Goal: Task Accomplishment & Management: Use online tool/utility

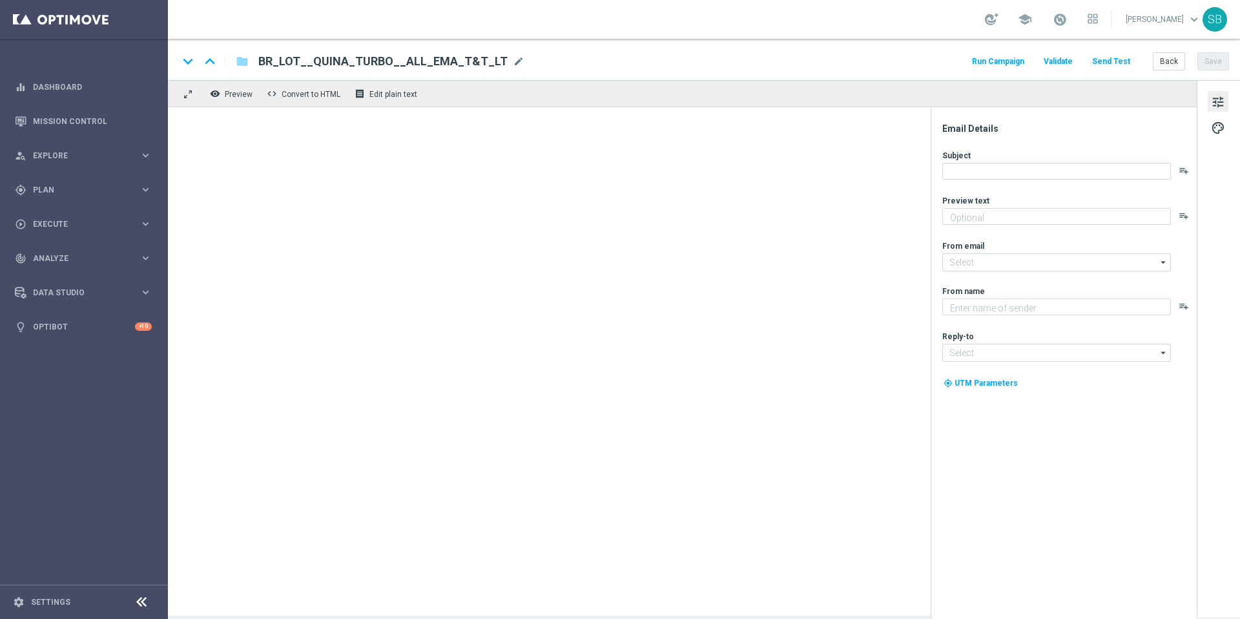
type textarea "Aumente suas chances com TurboQuina"
type textarea "Lottoland"
type input "[EMAIL_ADDRESS][DOMAIN_NAME]"
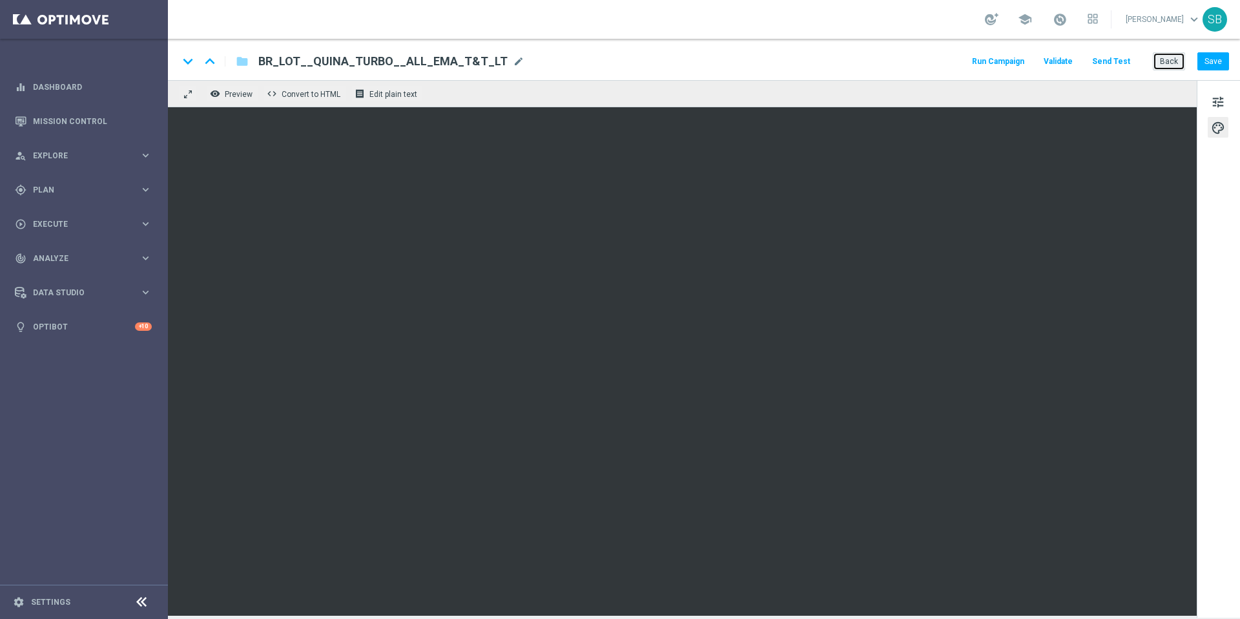
click at [1166, 66] on button "Back" at bounding box center [1169, 61] width 32 height 18
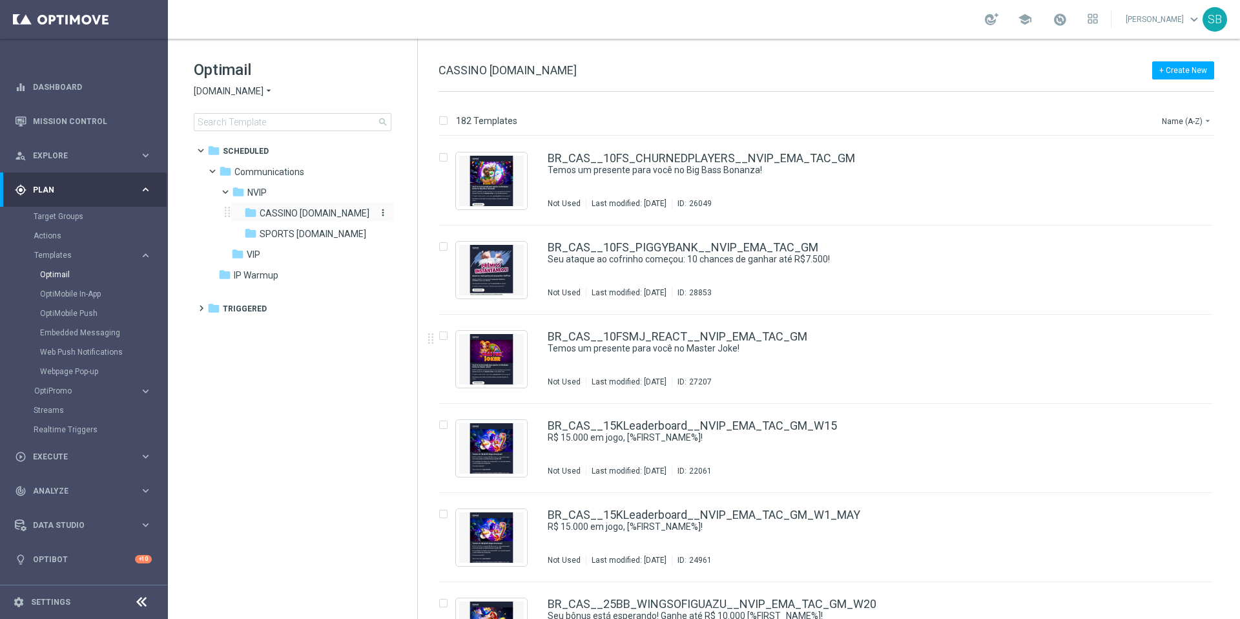
click at [280, 217] on span "CASSINO bet.br" at bounding box center [315, 213] width 110 height 12
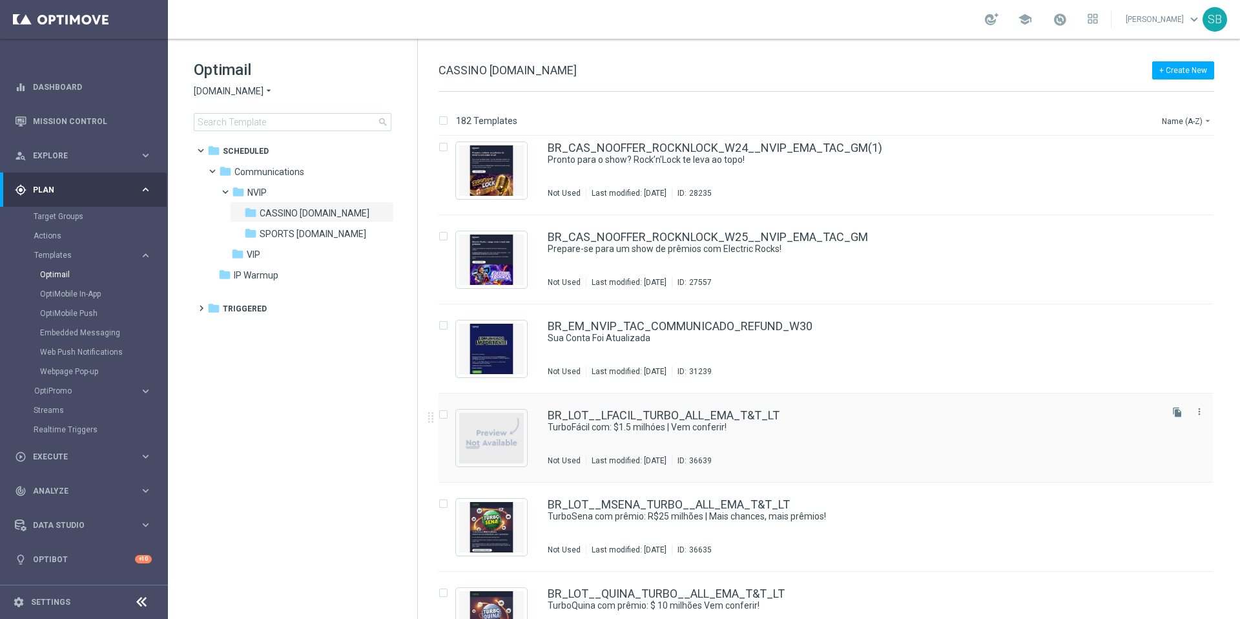
scroll to position [10009, 0]
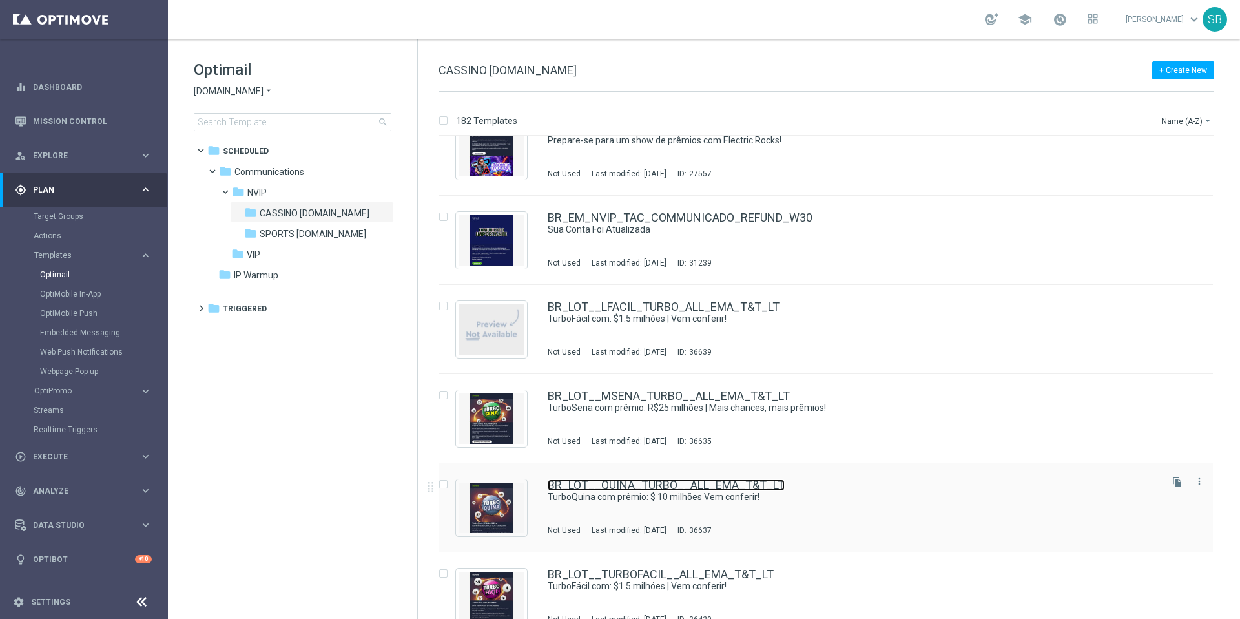
click at [677, 487] on link "BR_LOT__QUINA_TURBO__ALL_EMA_T&T_LT" at bounding box center [666, 485] width 237 height 12
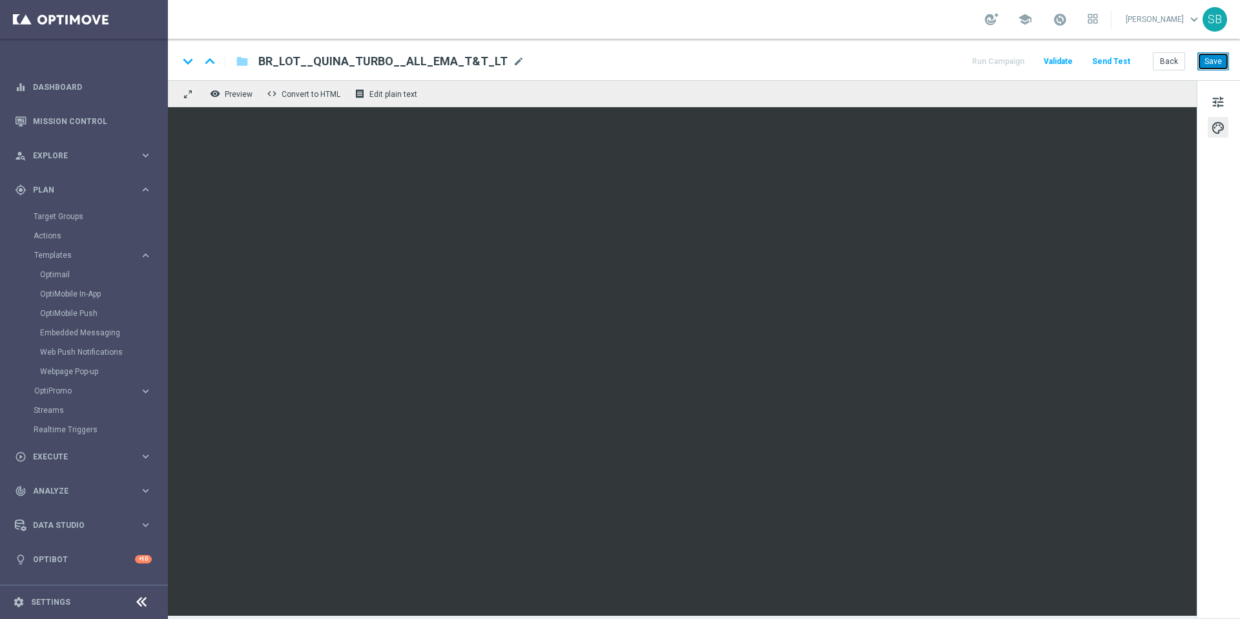
click at [1205, 65] on button "Save" at bounding box center [1213, 61] width 32 height 18
click at [1213, 60] on button "Save" at bounding box center [1213, 61] width 32 height 18
click at [1210, 64] on button "Save" at bounding box center [1213, 61] width 32 height 18
drag, startPoint x: 261, startPoint y: 61, endPoint x: 495, endPoint y: 61, distance: 233.7
click at [495, 61] on div "BR_LOT__QUINA_TURBO__ALL_EMA_T&T_LT mode_edit" at bounding box center [391, 61] width 266 height 17
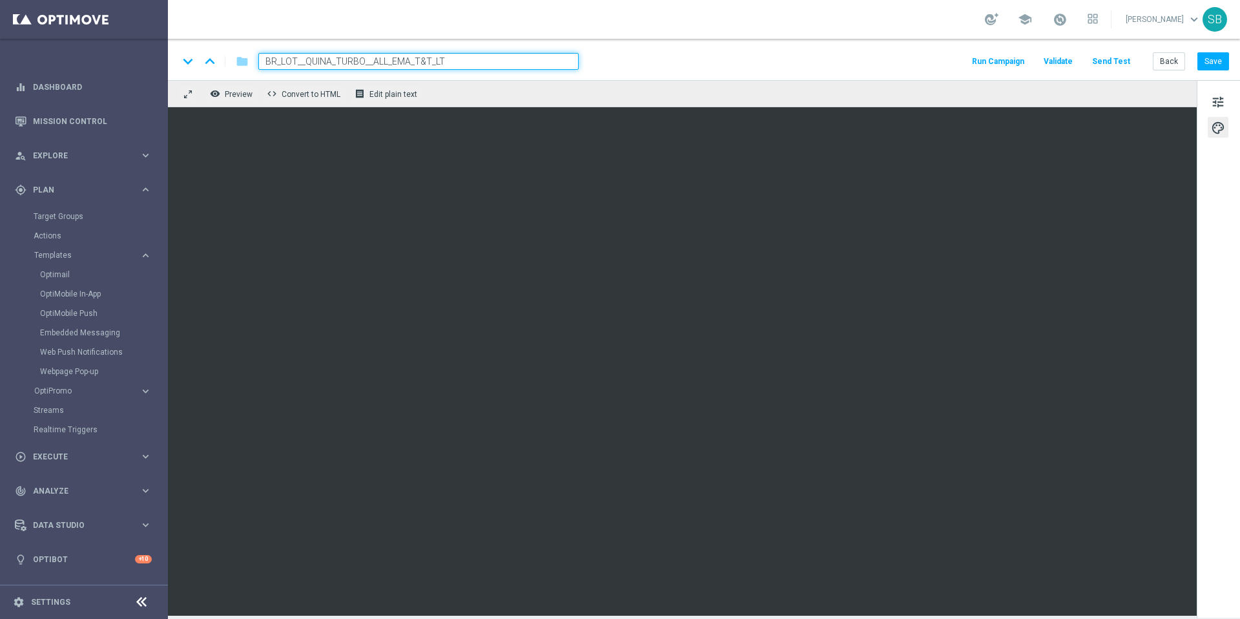
drag, startPoint x: 479, startPoint y: 63, endPoint x: 267, endPoint y: 59, distance: 212.4
click at [267, 59] on input "BR_LOT__QUINA_TURBO__ALL_EMA_T&T_LT" at bounding box center [418, 61] width 320 height 17
click at [1204, 59] on button "Save" at bounding box center [1213, 61] width 32 height 18
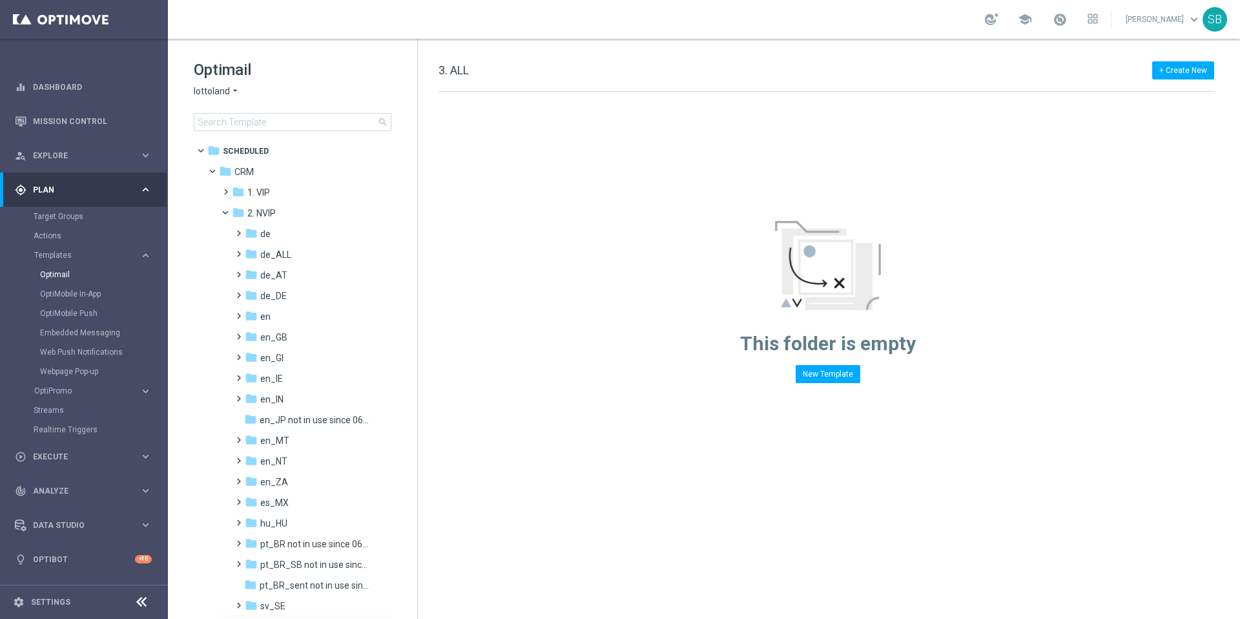
scroll to position [156, 0]
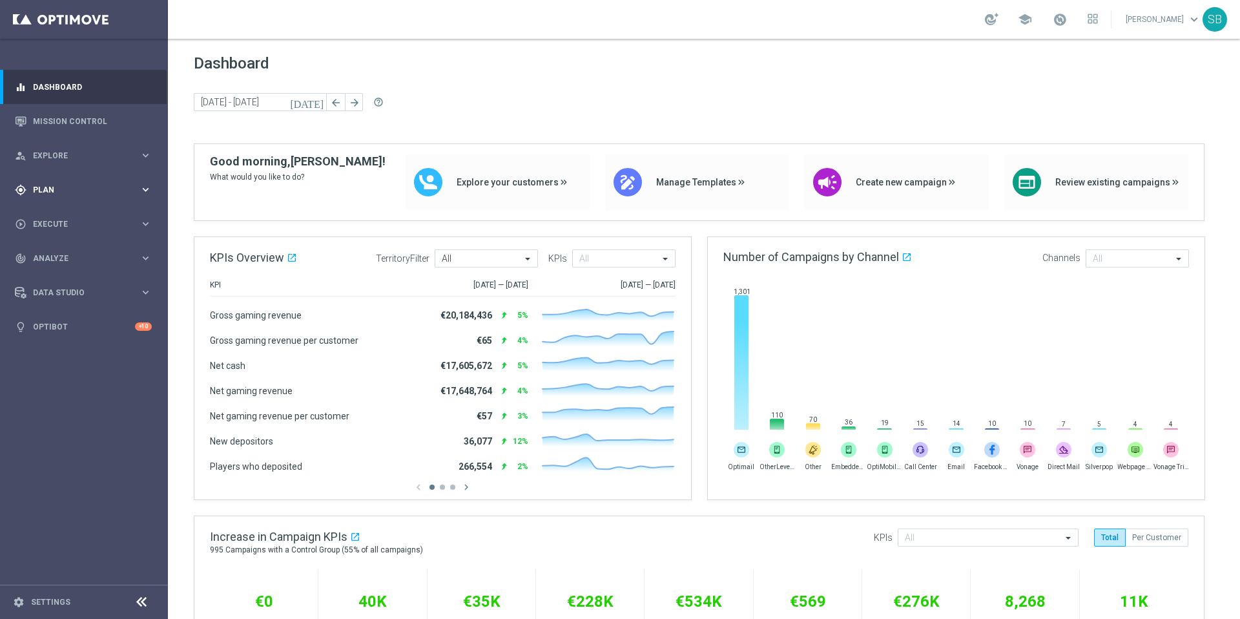
click at [58, 191] on span "Plan" at bounding box center [86, 190] width 107 height 8
click at [68, 253] on span "Templates" at bounding box center [80, 255] width 92 height 8
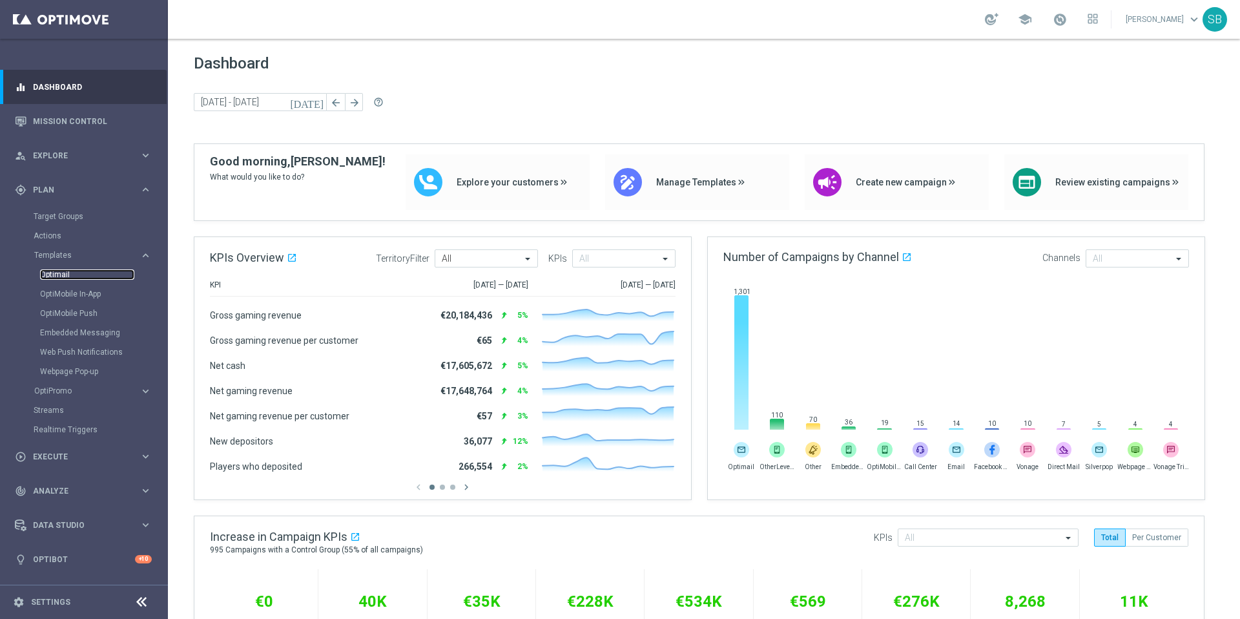
click at [62, 276] on link "Optimail" at bounding box center [87, 274] width 94 height 10
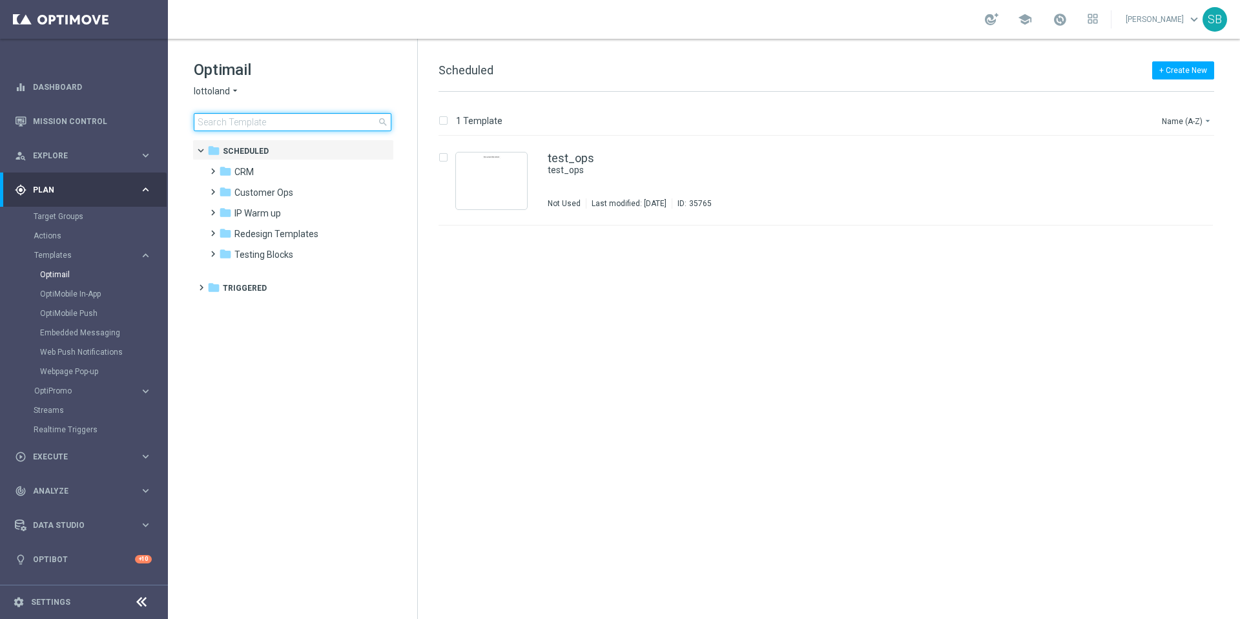
click at [251, 123] on input at bounding box center [293, 122] width 198 height 18
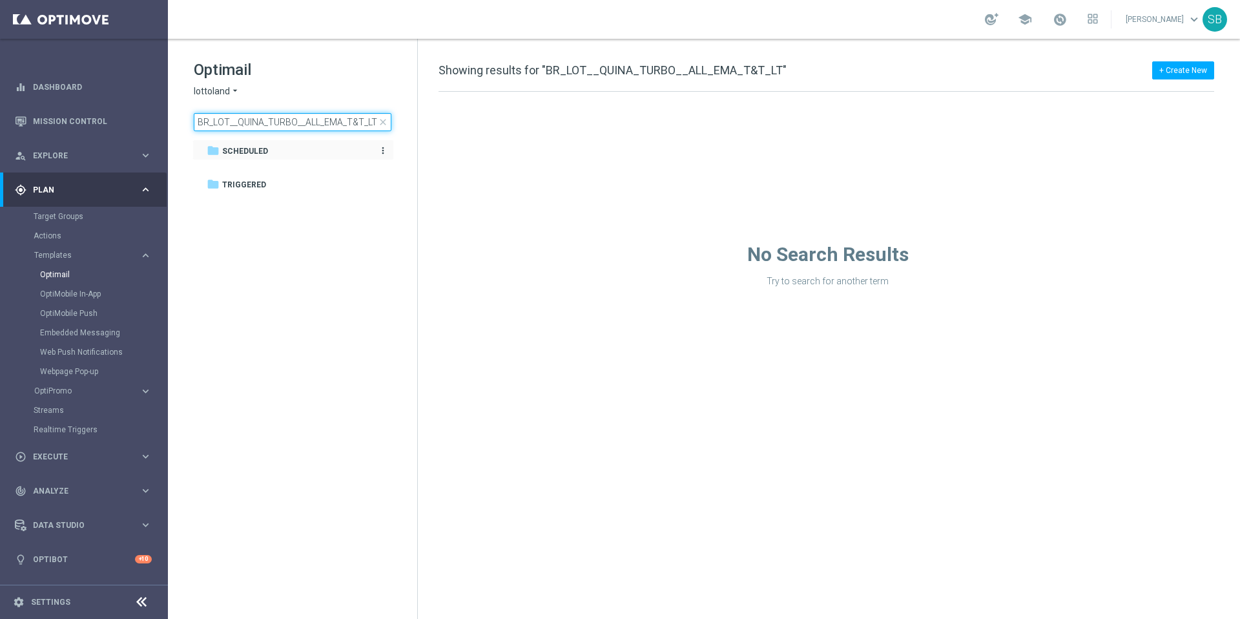
type input "BR_LOT__QUINA_TURBO__ALL_EMA_T&T_LT"
click at [249, 152] on span "Scheduled" at bounding box center [245, 151] width 46 height 12
click at [241, 185] on span "Triggered" at bounding box center [244, 185] width 44 height 12
click at [249, 150] on span "Scheduled" at bounding box center [245, 151] width 46 height 12
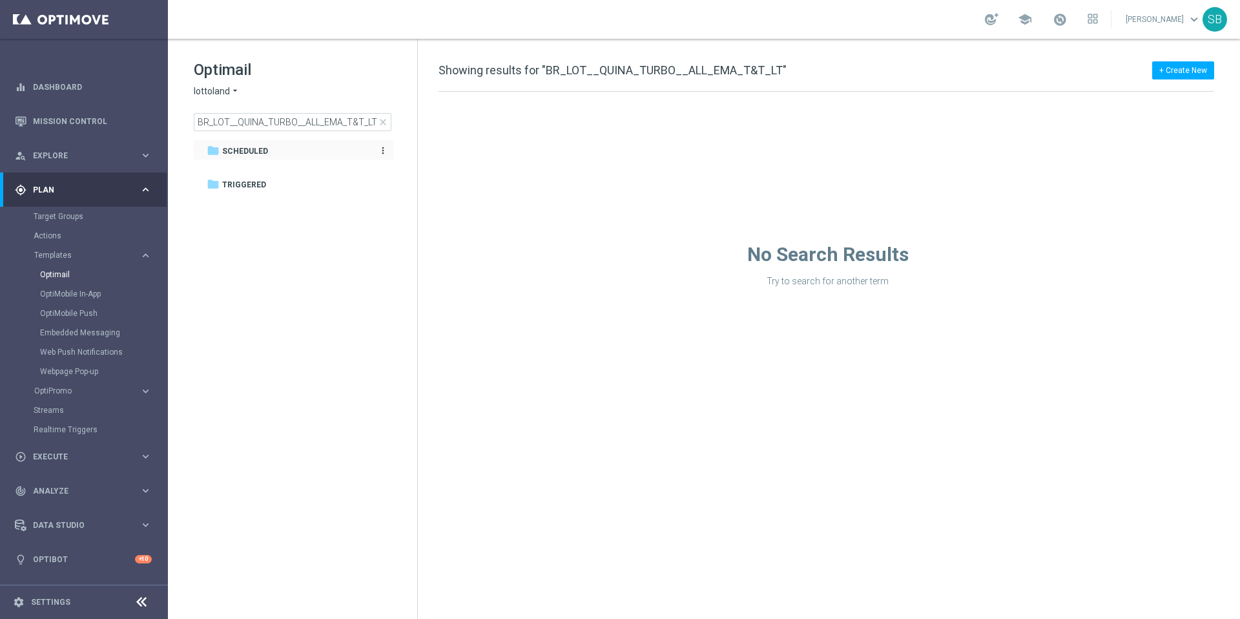
click at [385, 149] on icon "more_vert" at bounding box center [383, 150] width 10 height 10
click at [282, 286] on tree-viewport "folder Scheduled more_vert folder Triggered more_vert" at bounding box center [303, 377] width 223 height 477
click at [55, 278] on link "Optimail" at bounding box center [87, 274] width 94 height 10
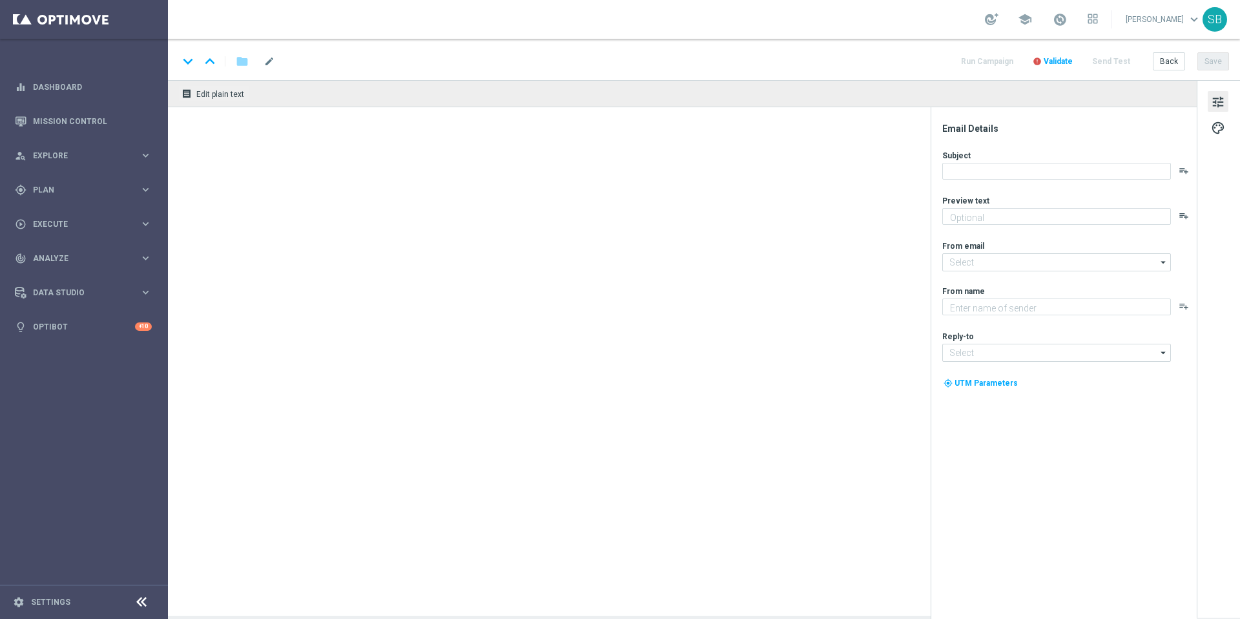
type textarea "Aumente suas chances com TurboQuina"
type input "[EMAIL_ADDRESS][DOMAIN_NAME]"
type textarea "Lottoland"
type input "contato@lottoland.bet.br"
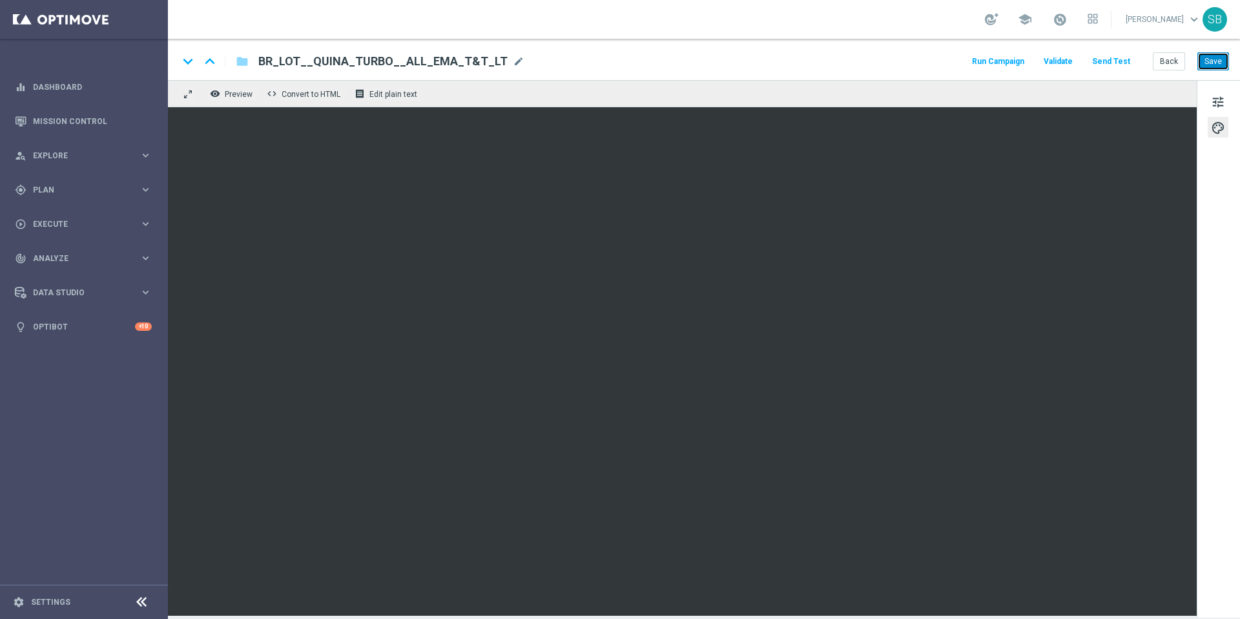
click at [1214, 66] on button "Save" at bounding box center [1213, 61] width 32 height 18
click at [1211, 60] on button "Save" at bounding box center [1213, 61] width 32 height 18
